Goal: Task Accomplishment & Management: Complete application form

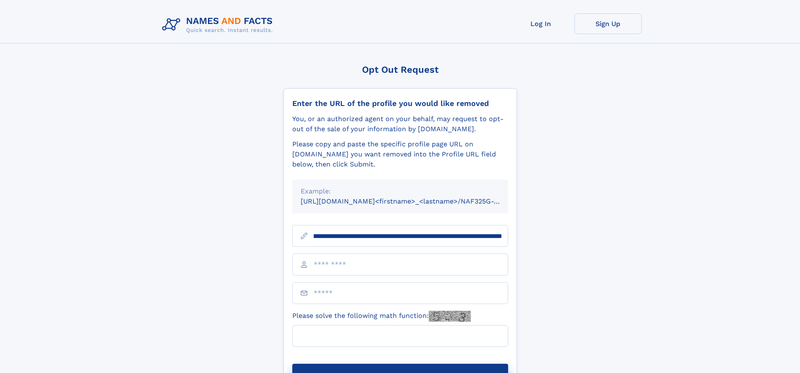
scroll to position [0, 100]
type input "**********"
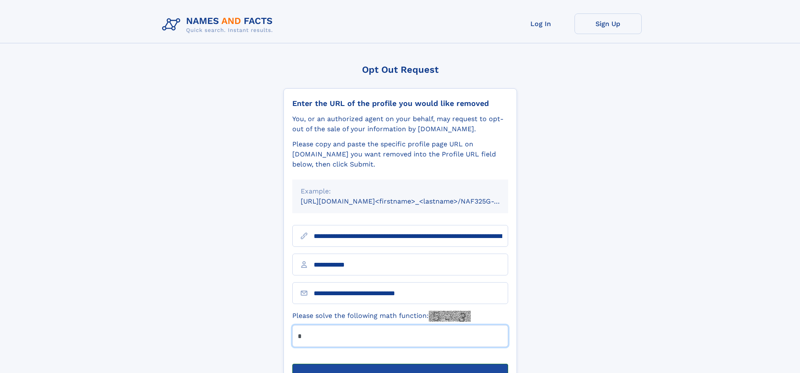
type input "*"
click at [400, 363] on button "Submit Opt Out Request" at bounding box center [400, 376] width 216 height 27
